Goal: Check status: Check status

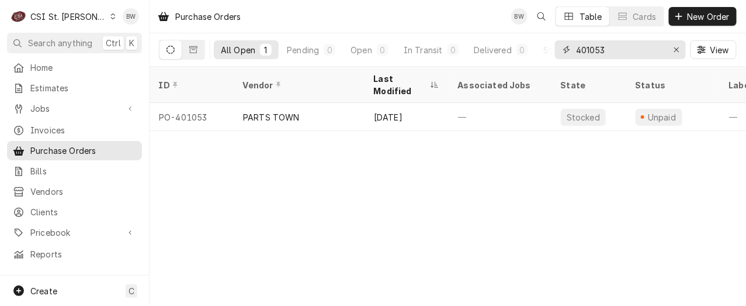
drag, startPoint x: 612, startPoint y: 48, endPoint x: 571, endPoint y: 50, distance: 40.9
click at [571, 50] on div "401053" at bounding box center [620, 49] width 131 height 19
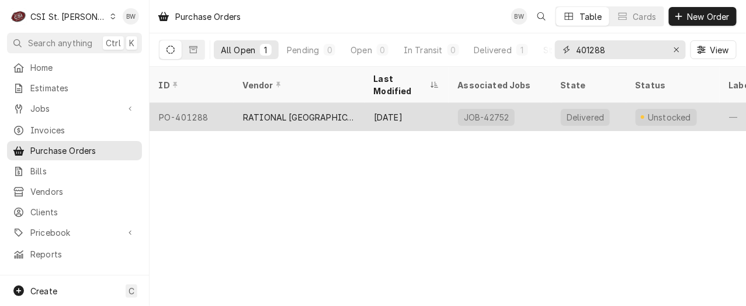
type input "401288"
click at [206, 103] on div "PO-401288" at bounding box center [192, 117] width 84 height 28
click at [207, 103] on div "PO-401288" at bounding box center [192, 117] width 84 height 28
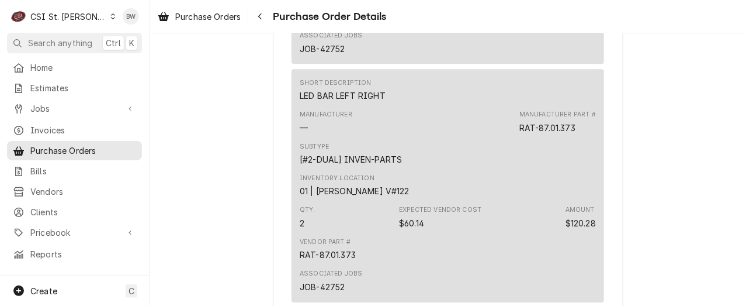
scroll to position [818, 0]
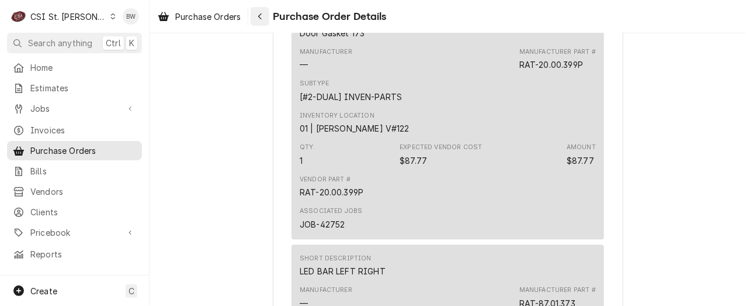
click at [265, 16] on div "Navigate back" at bounding box center [260, 17] width 12 height 12
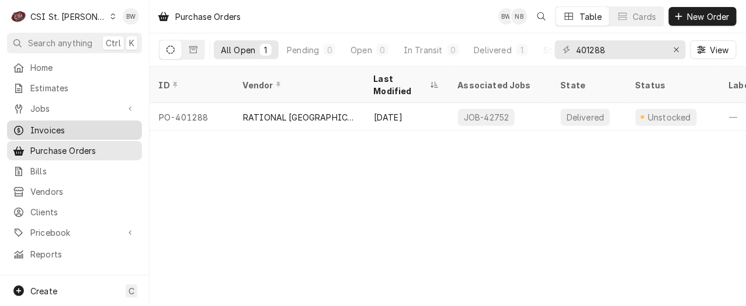
click at [72, 124] on span "Invoices" at bounding box center [83, 130] width 106 height 12
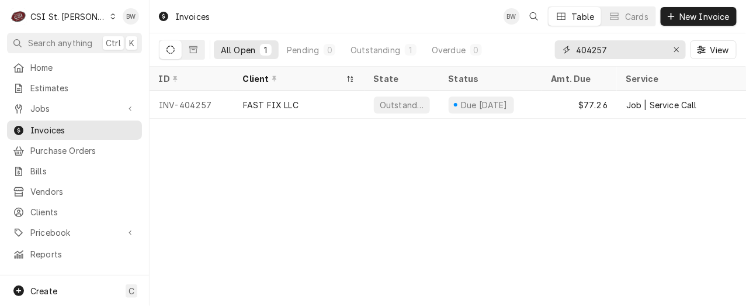
drag, startPoint x: 613, startPoint y: 48, endPoint x: 559, endPoint y: 47, distance: 54.3
click at [559, 47] on div "404257" at bounding box center [620, 49] width 131 height 19
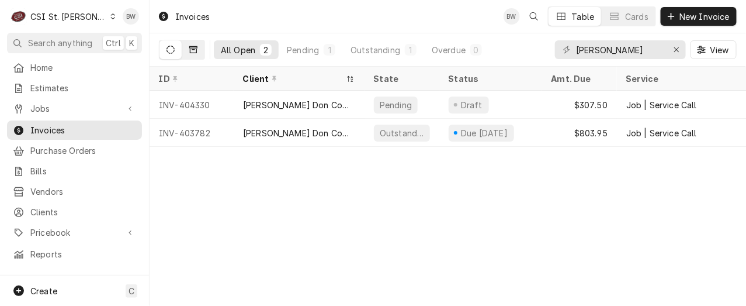
click at [189, 51] on icon "Dynamic Content Wrapper" at bounding box center [193, 50] width 8 height 8
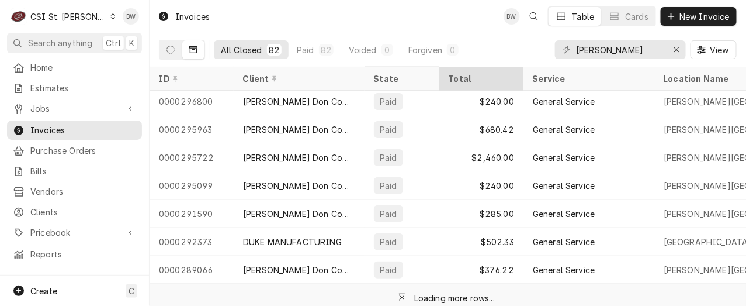
scroll to position [100, 0]
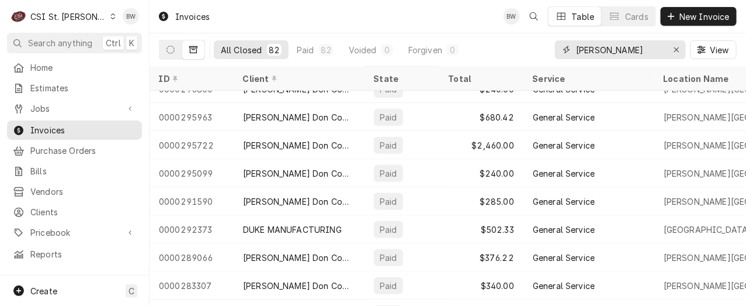
click at [611, 51] on input "david" at bounding box center [620, 49] width 88 height 19
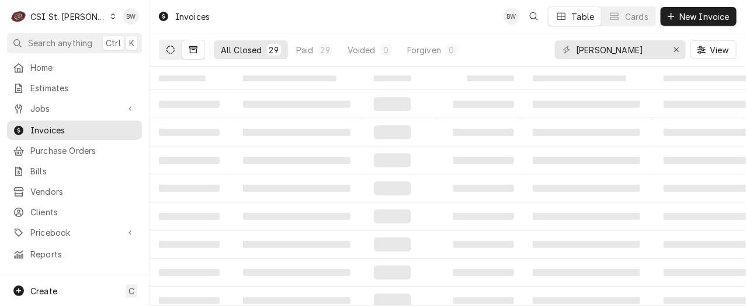
click at [166, 48] on icon "Dynamic Content Wrapper" at bounding box center [170, 50] width 8 height 8
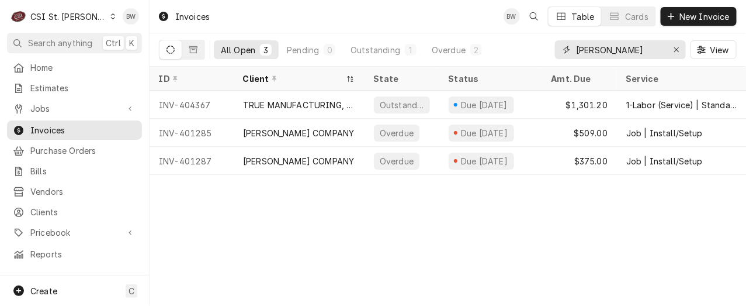
click at [599, 47] on input "dave" at bounding box center [620, 49] width 88 height 19
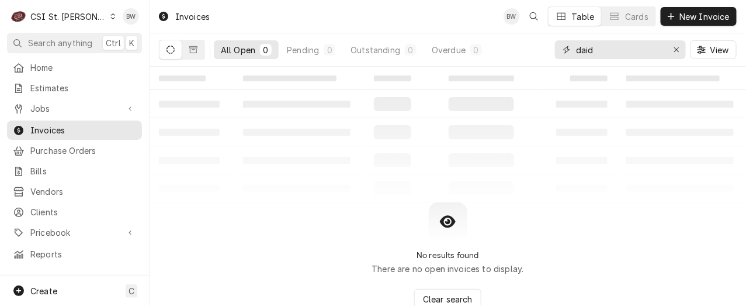
click at [584, 50] on input "daid" at bounding box center [620, 49] width 88 height 19
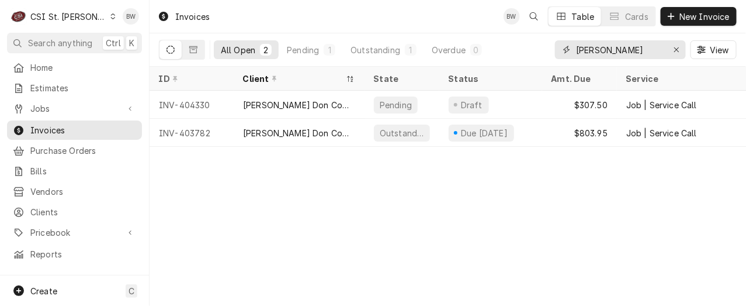
drag, startPoint x: 608, startPoint y: 51, endPoint x: 564, endPoint y: 51, distance: 43.2
click at [564, 51] on div "david" at bounding box center [620, 49] width 131 height 19
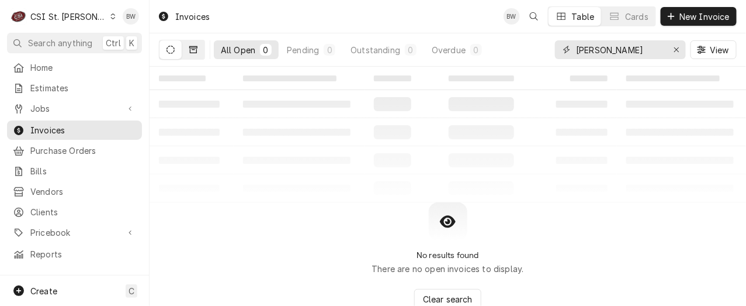
type input "lindsey"
click at [193, 50] on icon "Dynamic Content Wrapper" at bounding box center [193, 50] width 8 height 8
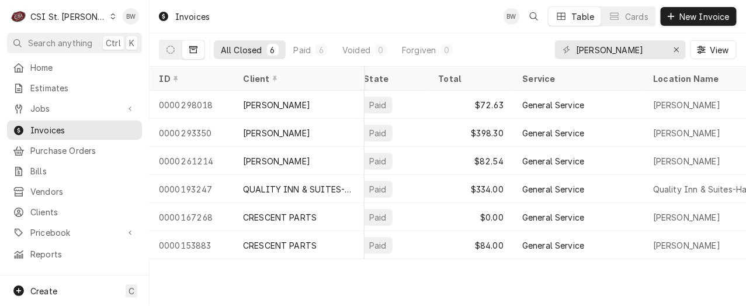
scroll to position [0, 0]
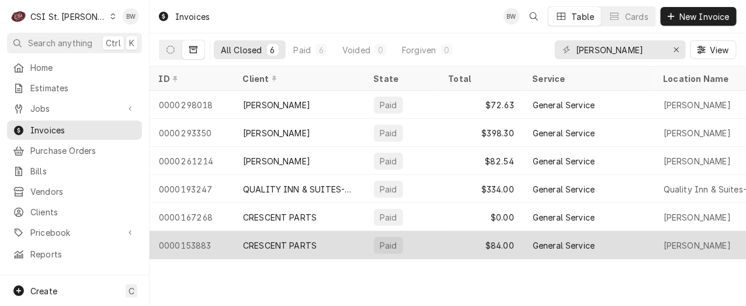
click at [199, 240] on div "0000153883" at bounding box center [192, 245] width 84 height 28
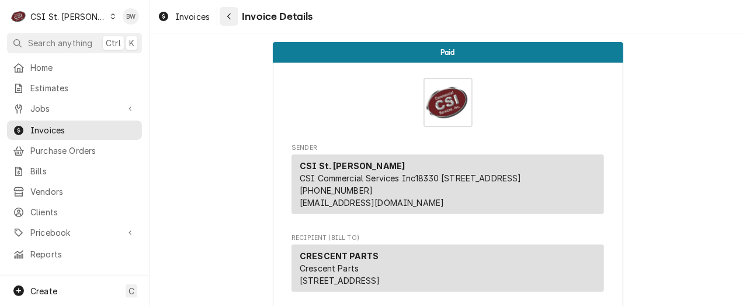
click at [233, 14] on div "Navigate back" at bounding box center [229, 17] width 12 height 12
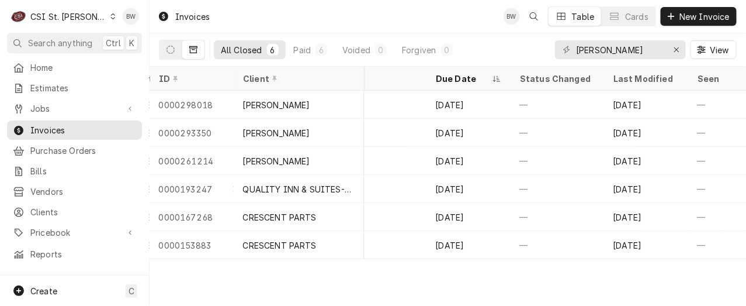
scroll to position [0, 708]
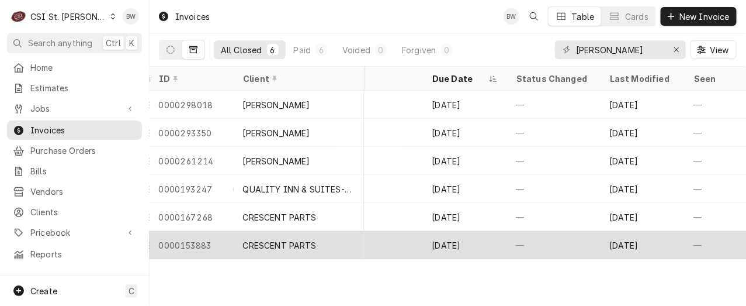
click at [216, 235] on div "0000153883" at bounding box center [192, 245] width 84 height 28
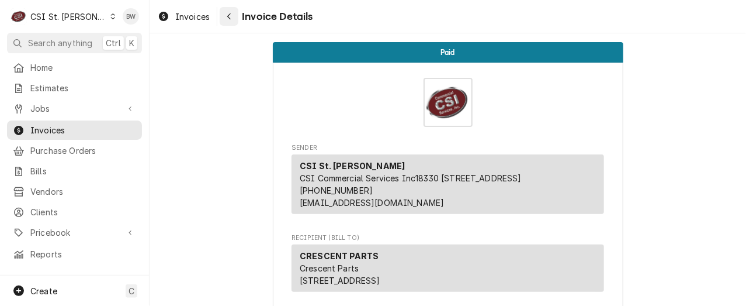
click at [233, 20] on div "Navigate back" at bounding box center [229, 17] width 12 height 12
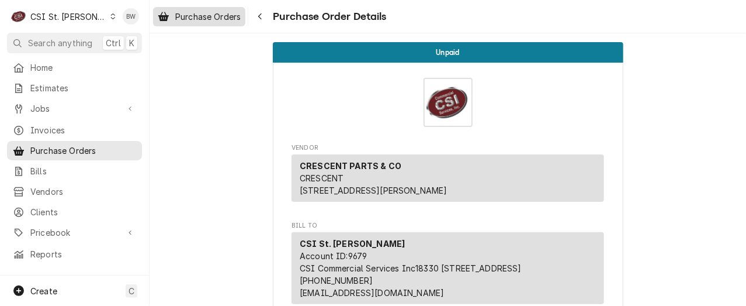
click at [228, 18] on span "Purchase Orders" at bounding box center [207, 17] width 65 height 12
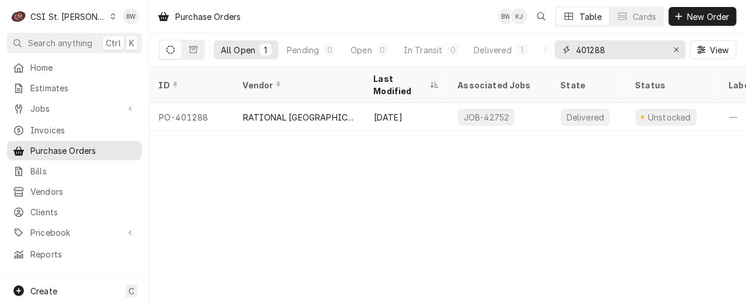
drag, startPoint x: 629, startPoint y: 48, endPoint x: 577, endPoint y: 44, distance: 52.2
click at [577, 44] on input "401288" at bounding box center [620, 49] width 88 height 19
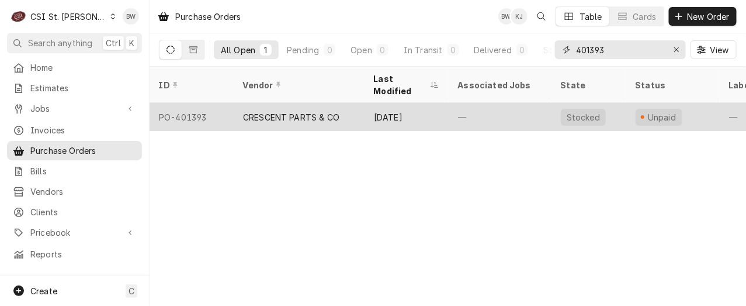
type input "401393"
click at [213, 105] on div "PO-401393" at bounding box center [192, 117] width 84 height 28
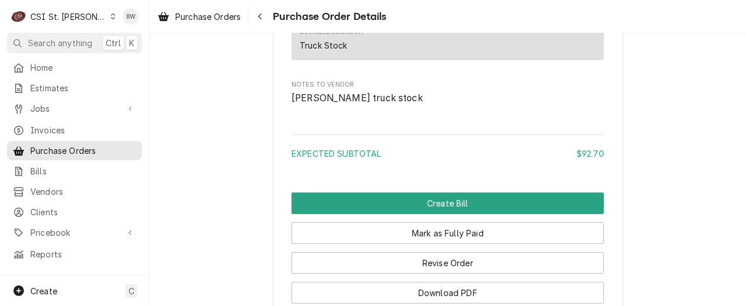
scroll to position [1445, 0]
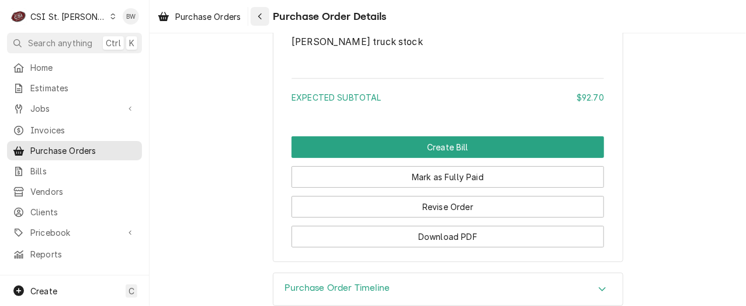
click at [262, 19] on icon "Navigate back" at bounding box center [260, 16] width 5 height 8
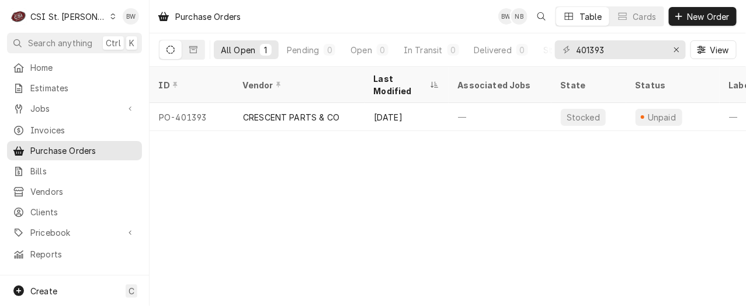
drag, startPoint x: 384, startPoint y: 200, endPoint x: 400, endPoint y: 202, distance: 15.9
click at [384, 200] on div "Purchase Orders BW NB Table Cards New Order All Open 1 Pending 0 Open 0 In Tran…" at bounding box center [448, 153] width 596 height 306
click at [202, 210] on div "Purchase Orders BW Table Cards New Order All Open 1 Pending 0 Open 0 In Transit…" at bounding box center [448, 153] width 596 height 306
